Goal: Information Seeking & Learning: Learn about a topic

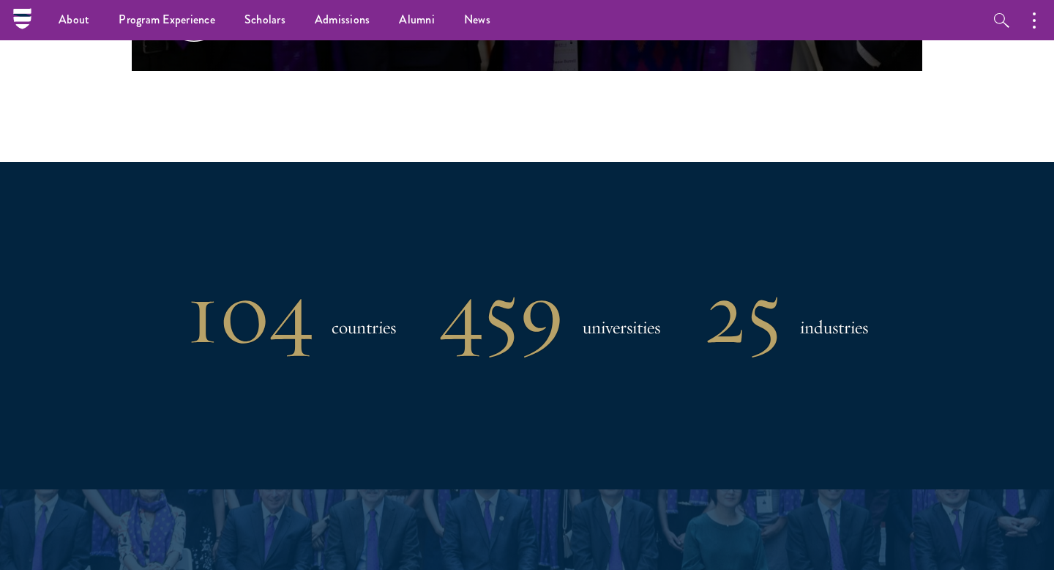
click at [962, 188] on div "104 countries 459 universities 25 industries" at bounding box center [527, 325] width 908 height 327
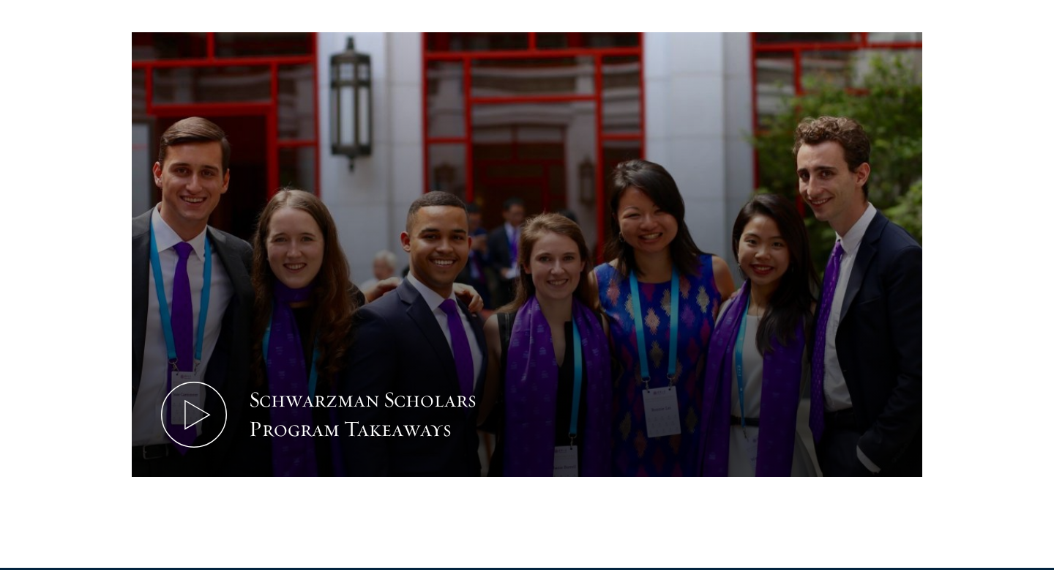
scroll to position [722, 0]
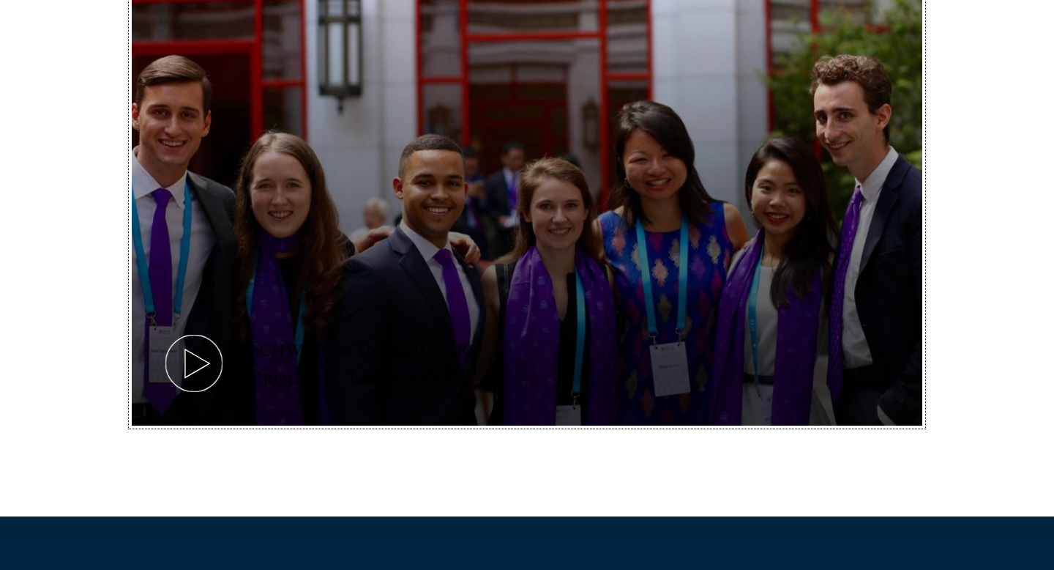
click at [206, 362] on icon at bounding box center [194, 363] width 66 height 66
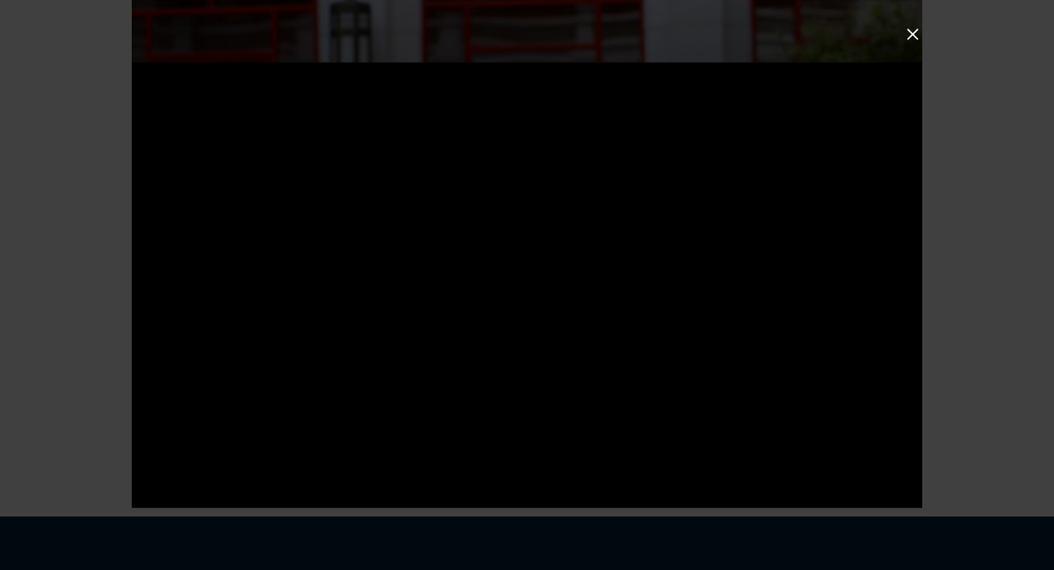
click at [915, 37] on button at bounding box center [912, 34] width 19 height 19
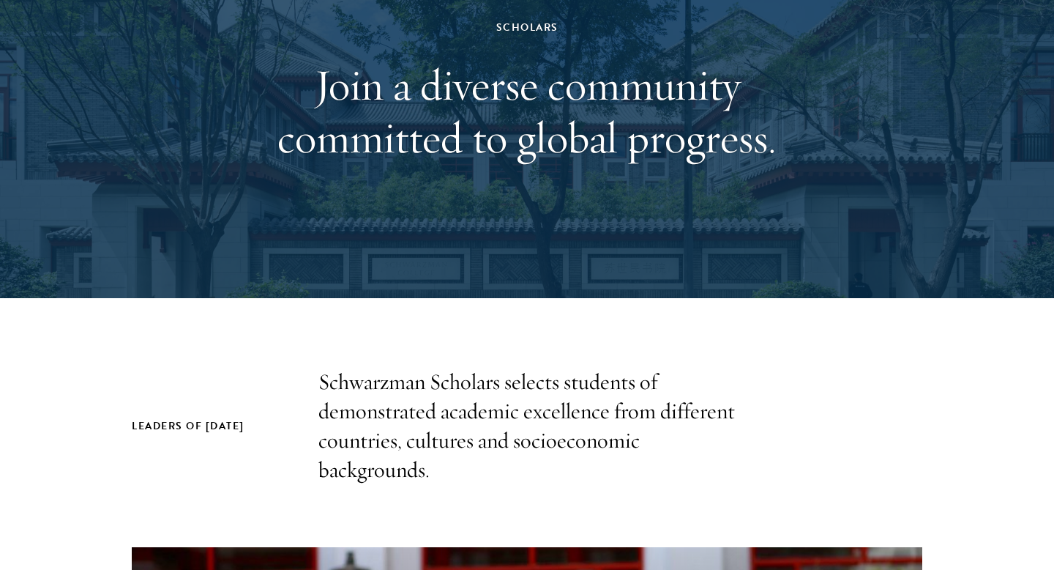
scroll to position [0, 0]
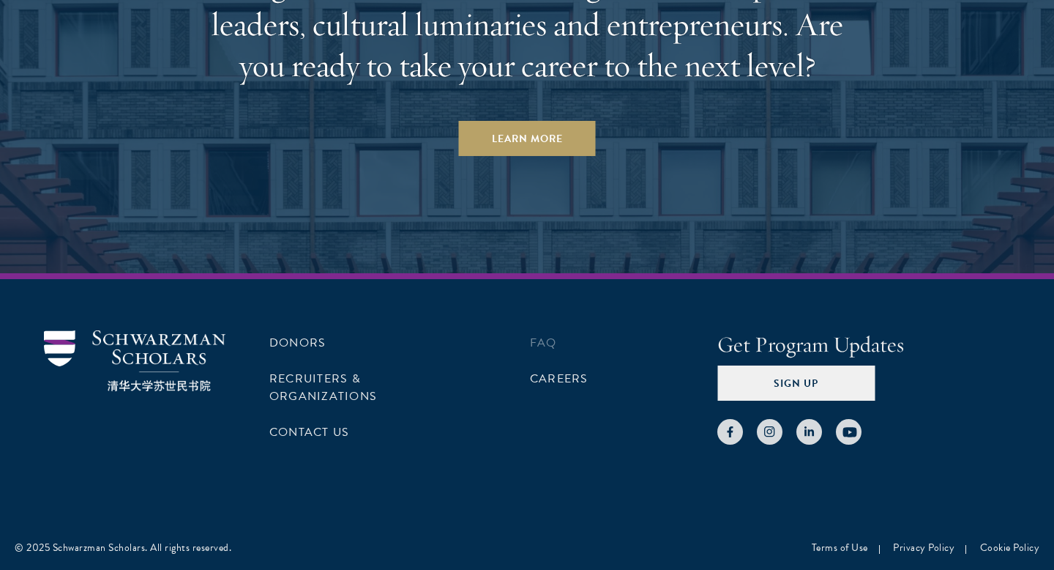
scroll to position [4539, 0]
click at [547, 344] on link "FAQ" at bounding box center [543, 343] width 27 height 18
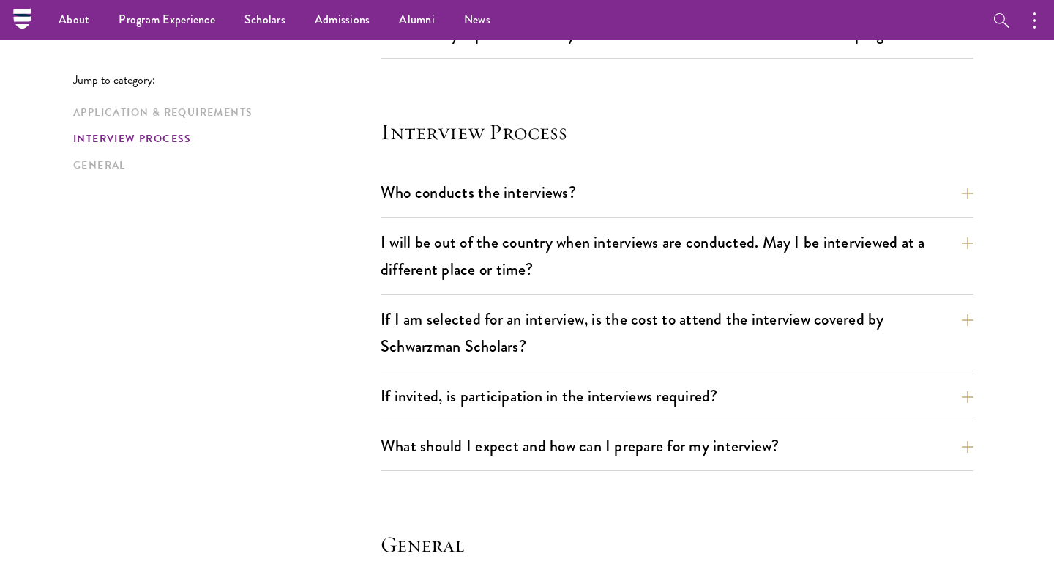
scroll to position [1584, 0]
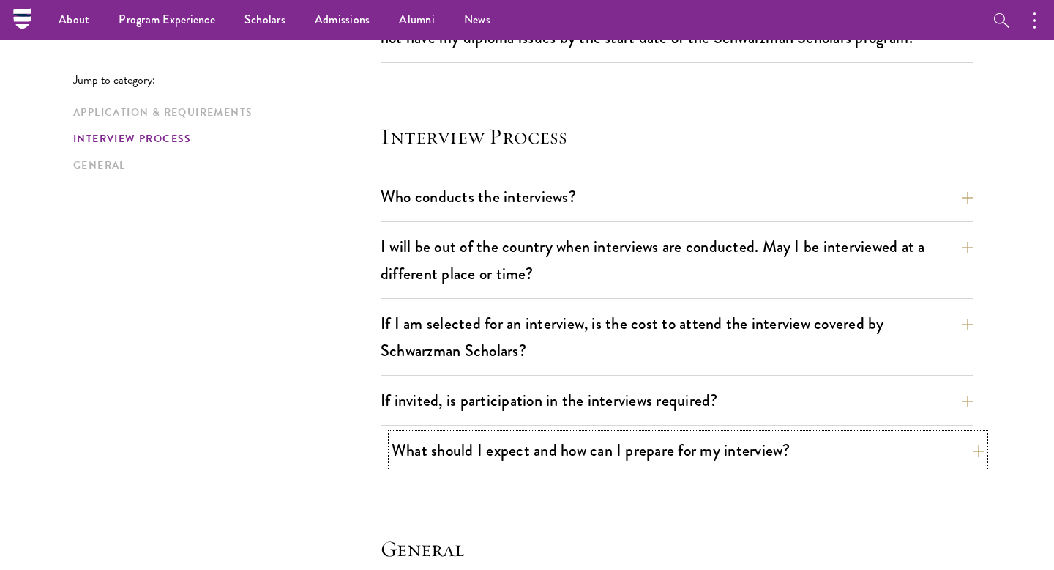
click at [930, 456] on button "What should I expect and how can I prepare for my interview?" at bounding box center [688, 449] width 593 height 33
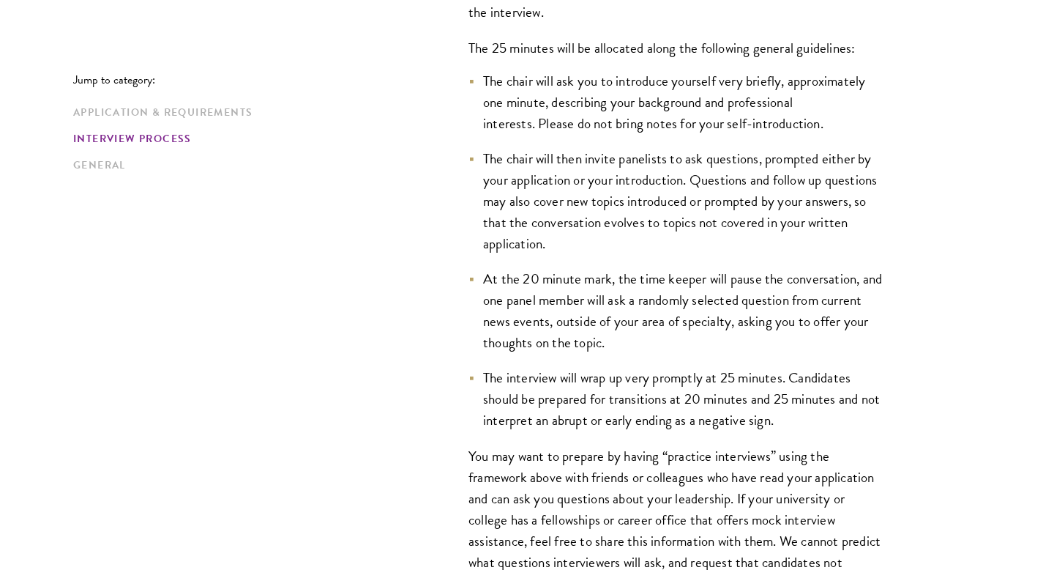
scroll to position [2231, 0]
